Goal: Task Accomplishment & Management: Use online tool/utility

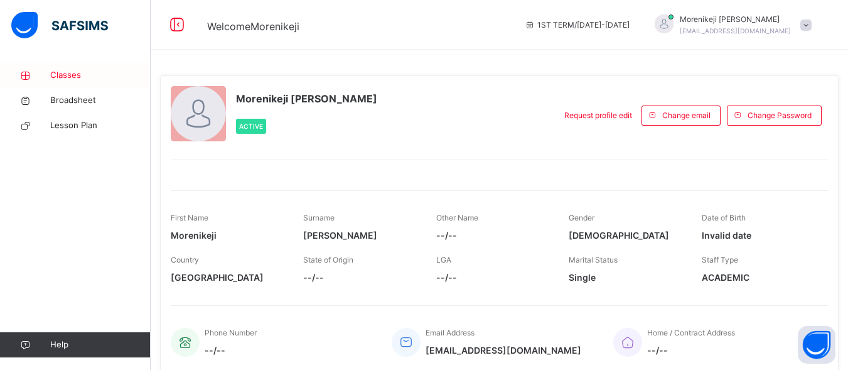
click at [77, 70] on span "Classes" at bounding box center [100, 75] width 100 height 13
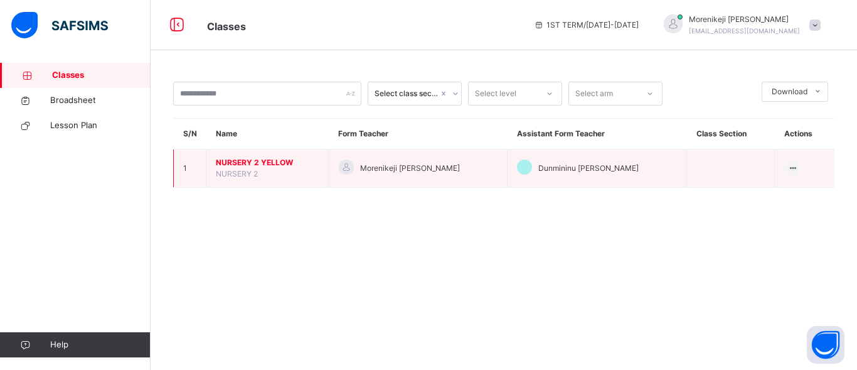
click at [254, 161] on span "NURSERY 2 YELLOW" at bounding box center [268, 162] width 104 height 11
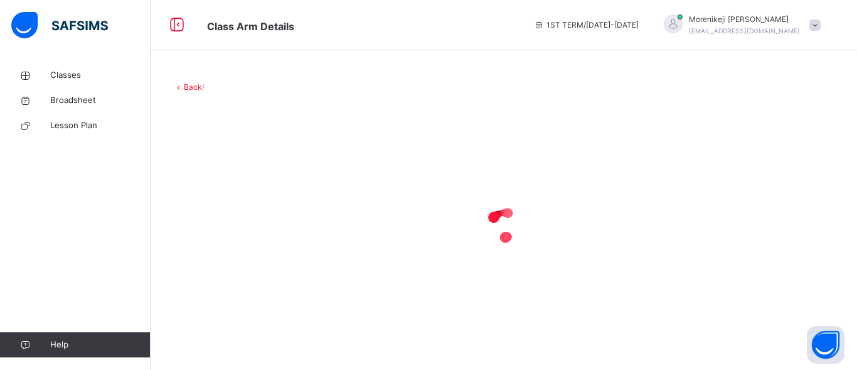
click at [254, 161] on div at bounding box center [504, 224] width 662 height 239
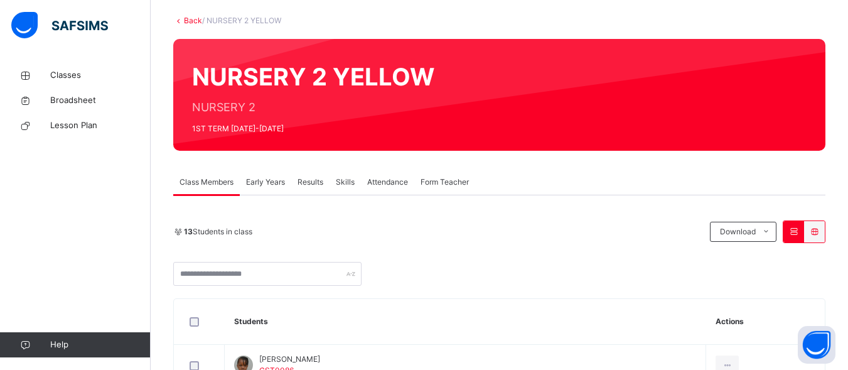
scroll to position [91, 0]
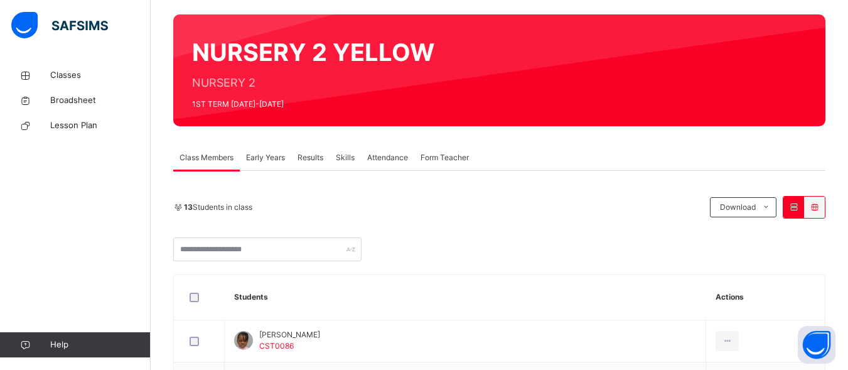
click at [385, 155] on span "Attendance" at bounding box center [387, 157] width 41 height 11
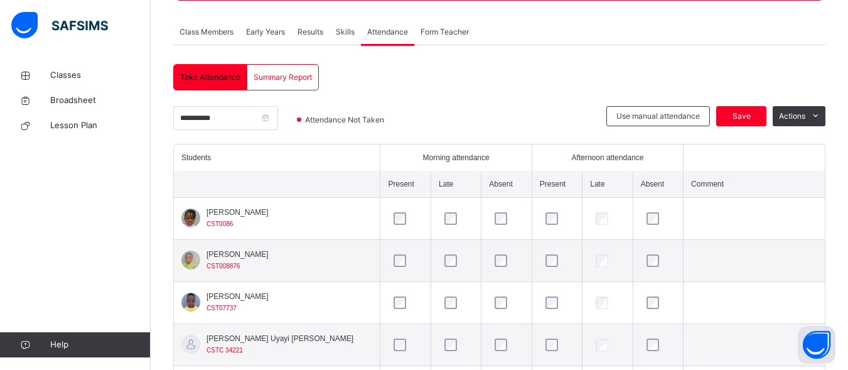
scroll to position [212, 0]
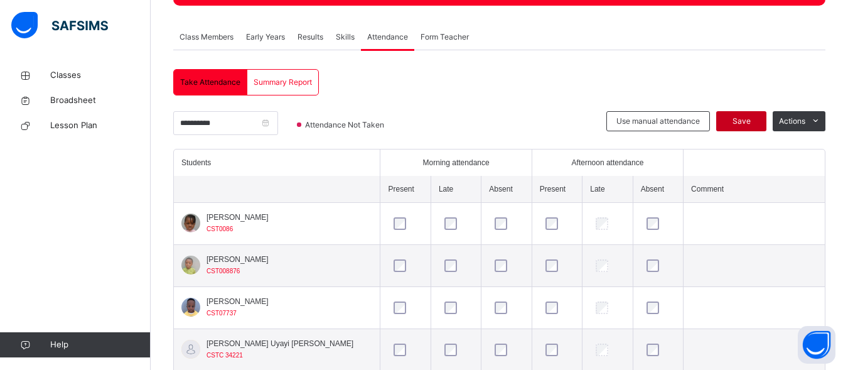
click at [748, 125] on span "Save" at bounding box center [741, 120] width 31 height 11
